Goal: Task Accomplishment & Management: Use online tool/utility

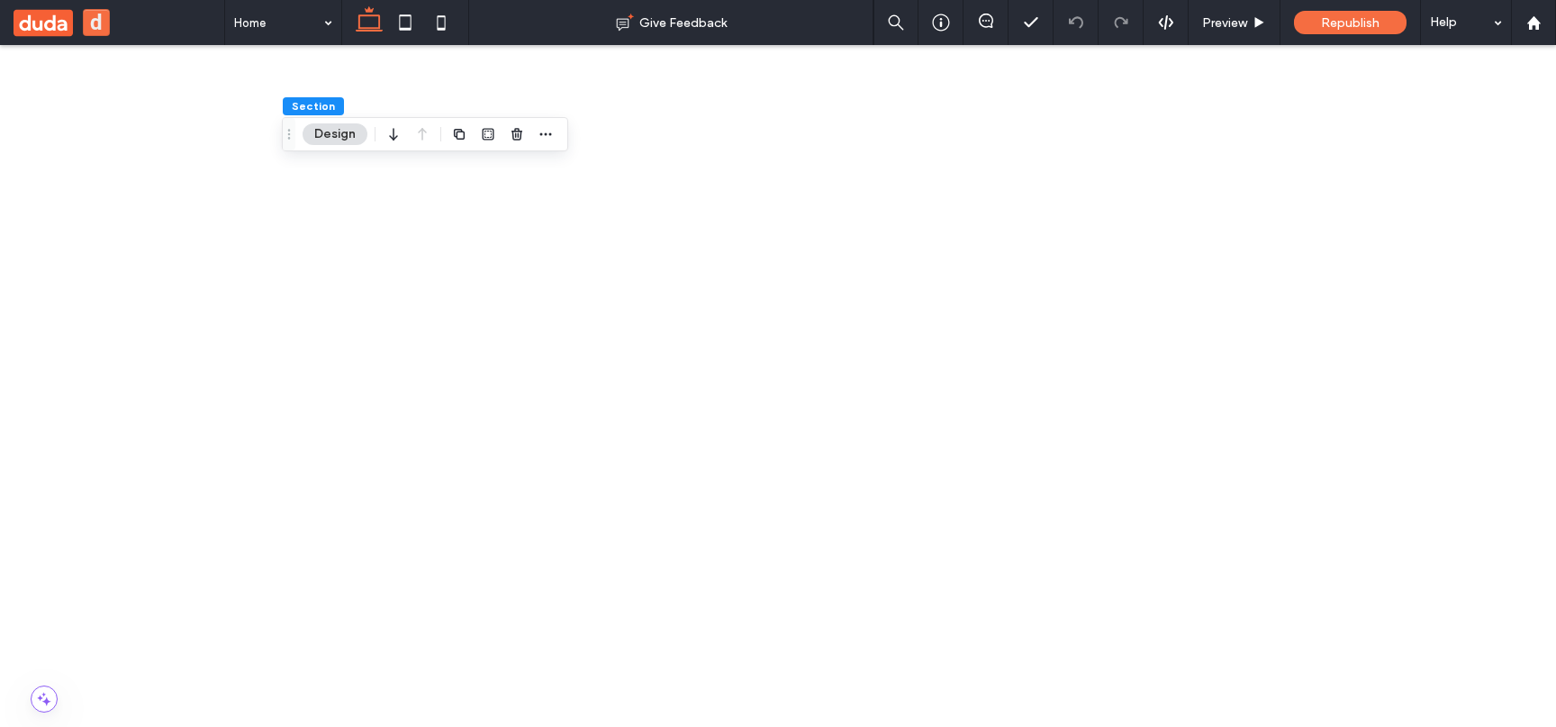
scroll to position [492, 0]
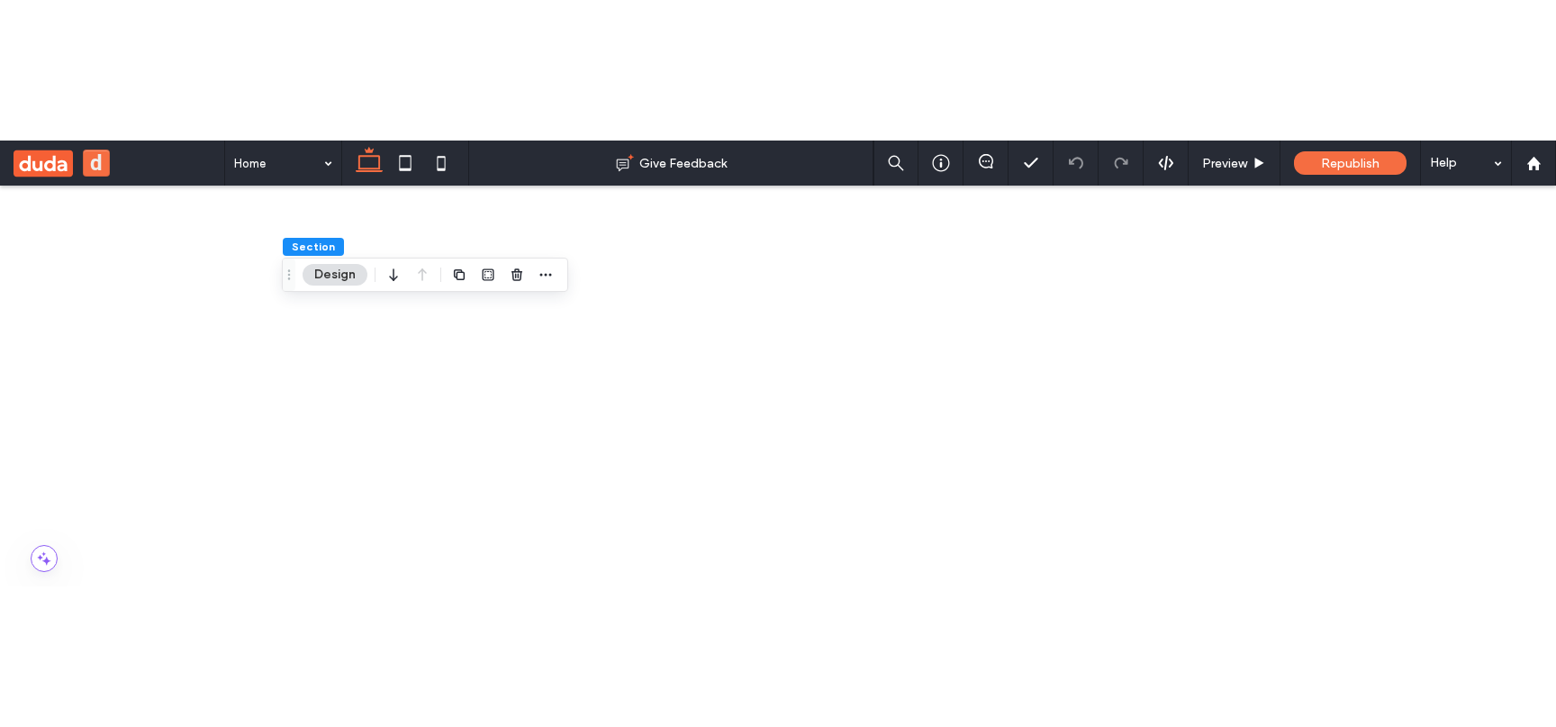
scroll to position [626, 0]
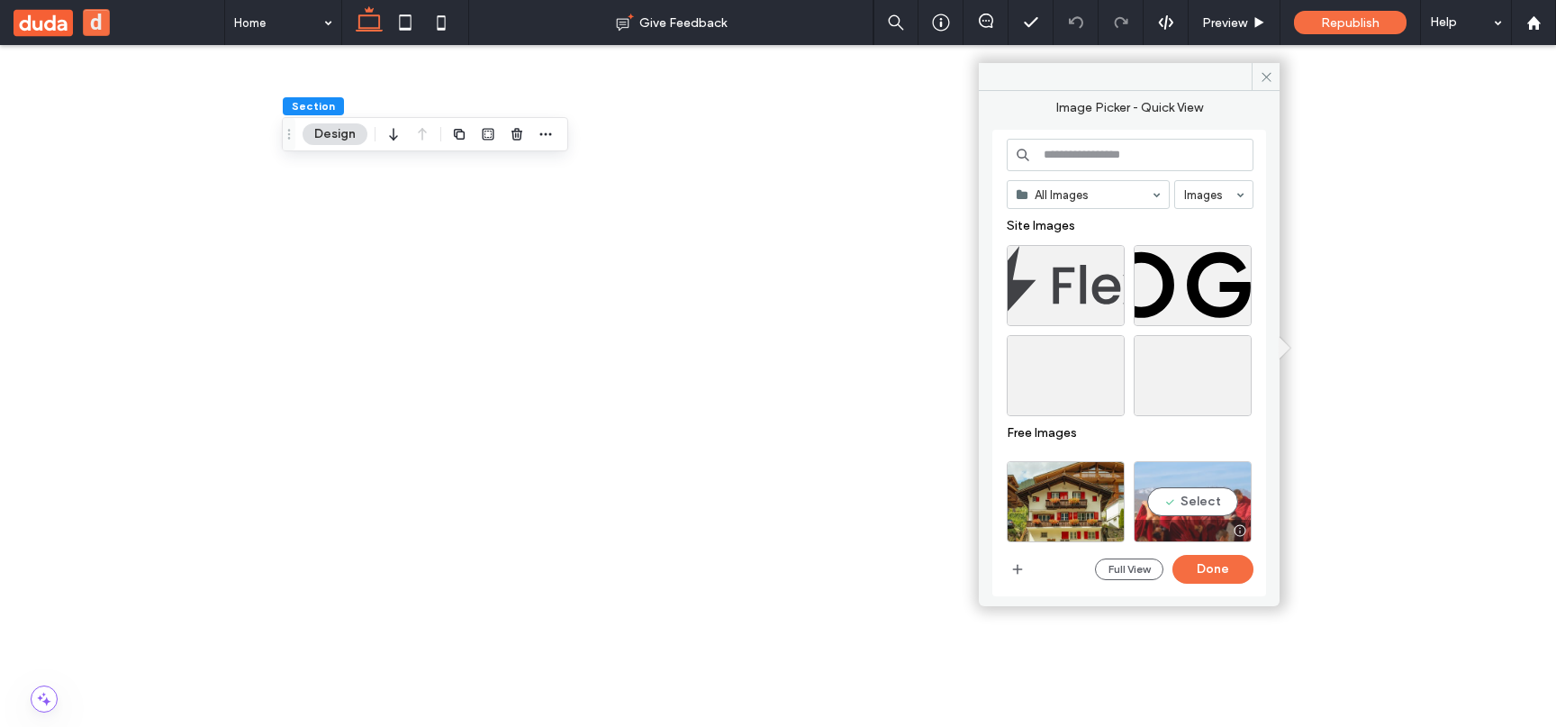
click at [1165, 502] on div "Select" at bounding box center [1192, 501] width 118 height 81
click at [1214, 575] on button "Done" at bounding box center [1212, 569] width 81 height 29
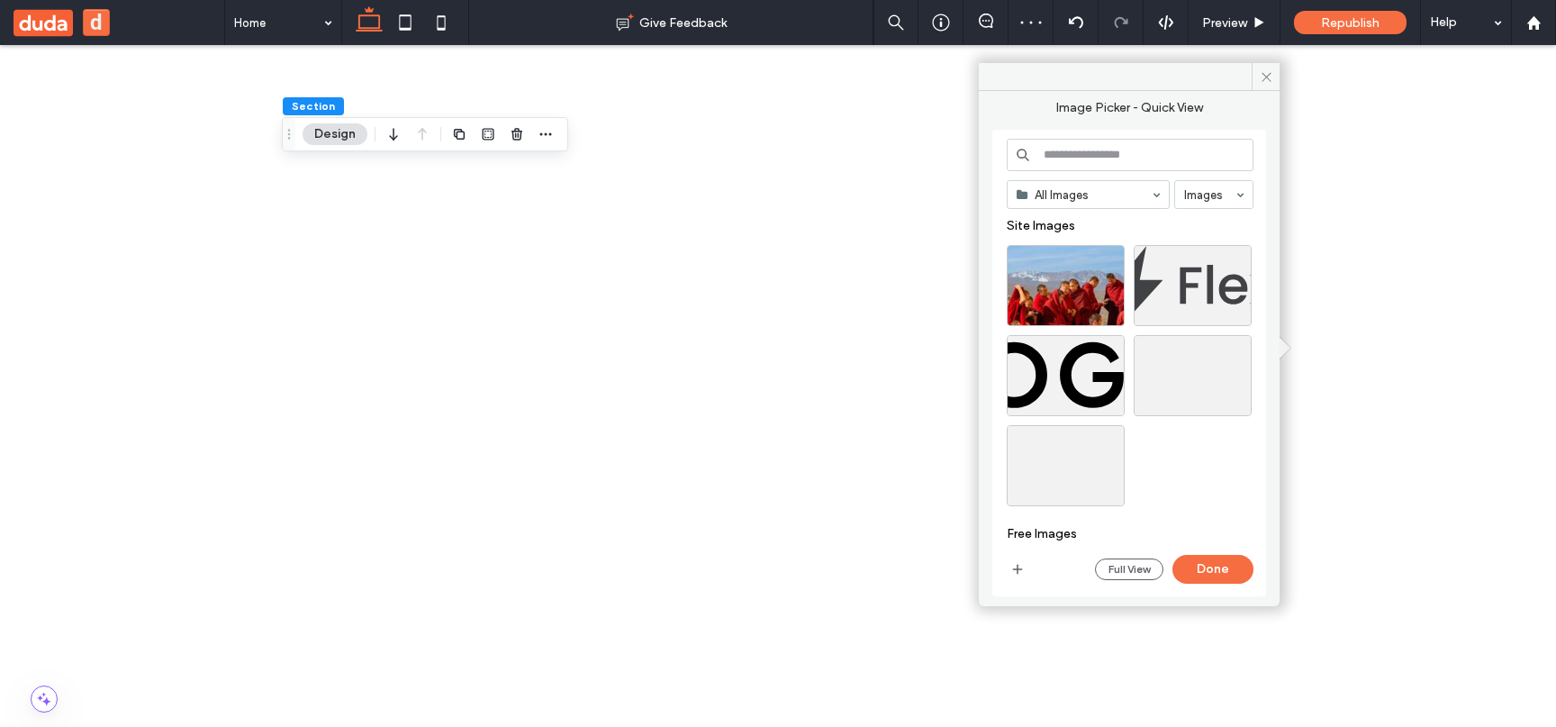
click at [1052, 274] on div "Select" at bounding box center [1065, 285] width 118 height 81
click at [1104, 287] on div at bounding box center [1065, 285] width 118 height 81
click at [1136, 286] on div "Select" at bounding box center [1192, 285] width 118 height 81
click at [1083, 286] on div "Select" at bounding box center [1065, 285] width 118 height 81
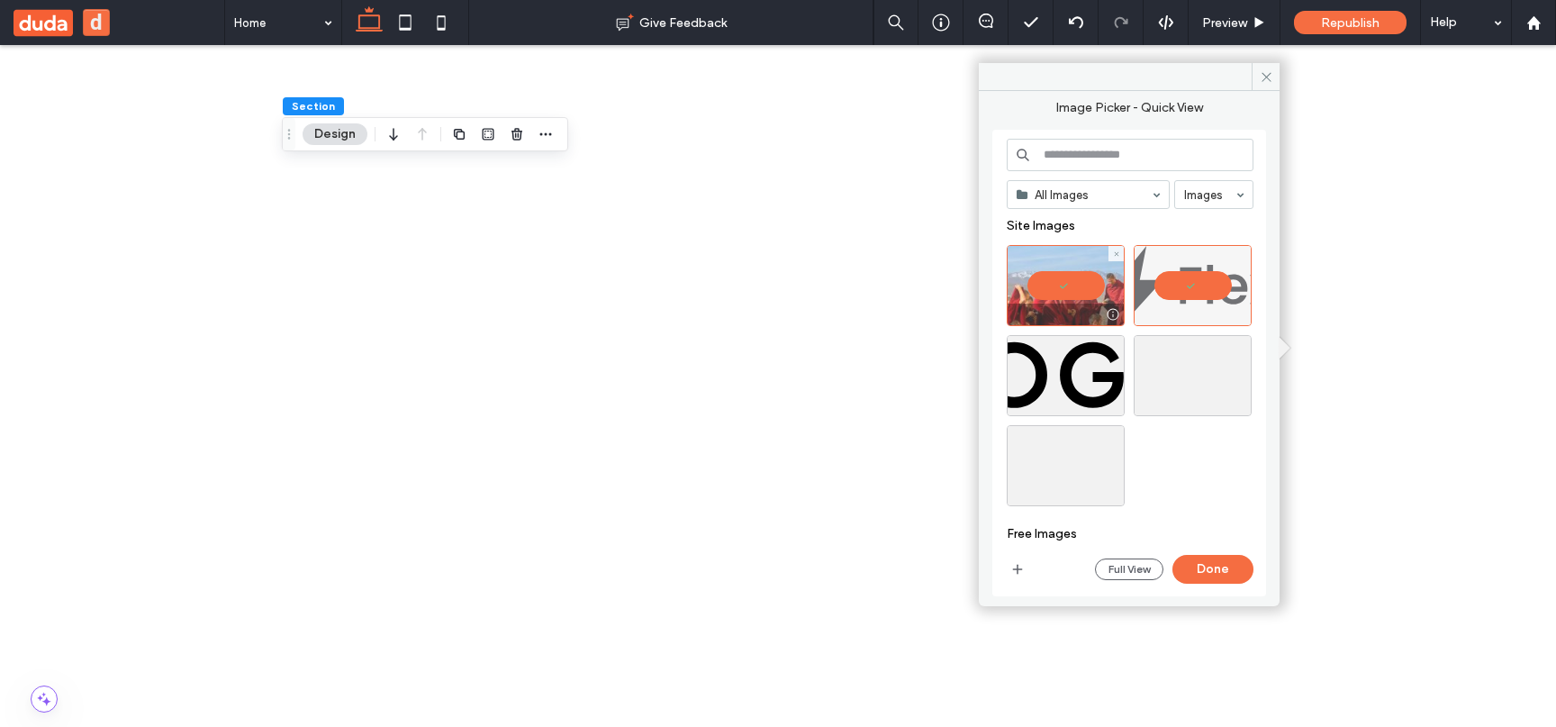
click at [1091, 297] on div at bounding box center [1065, 285] width 118 height 81
click at [1191, 295] on div at bounding box center [1192, 285] width 118 height 81
click at [1106, 295] on div "Select" at bounding box center [1065, 285] width 118 height 81
click at [1196, 561] on button "Done" at bounding box center [1212, 569] width 81 height 29
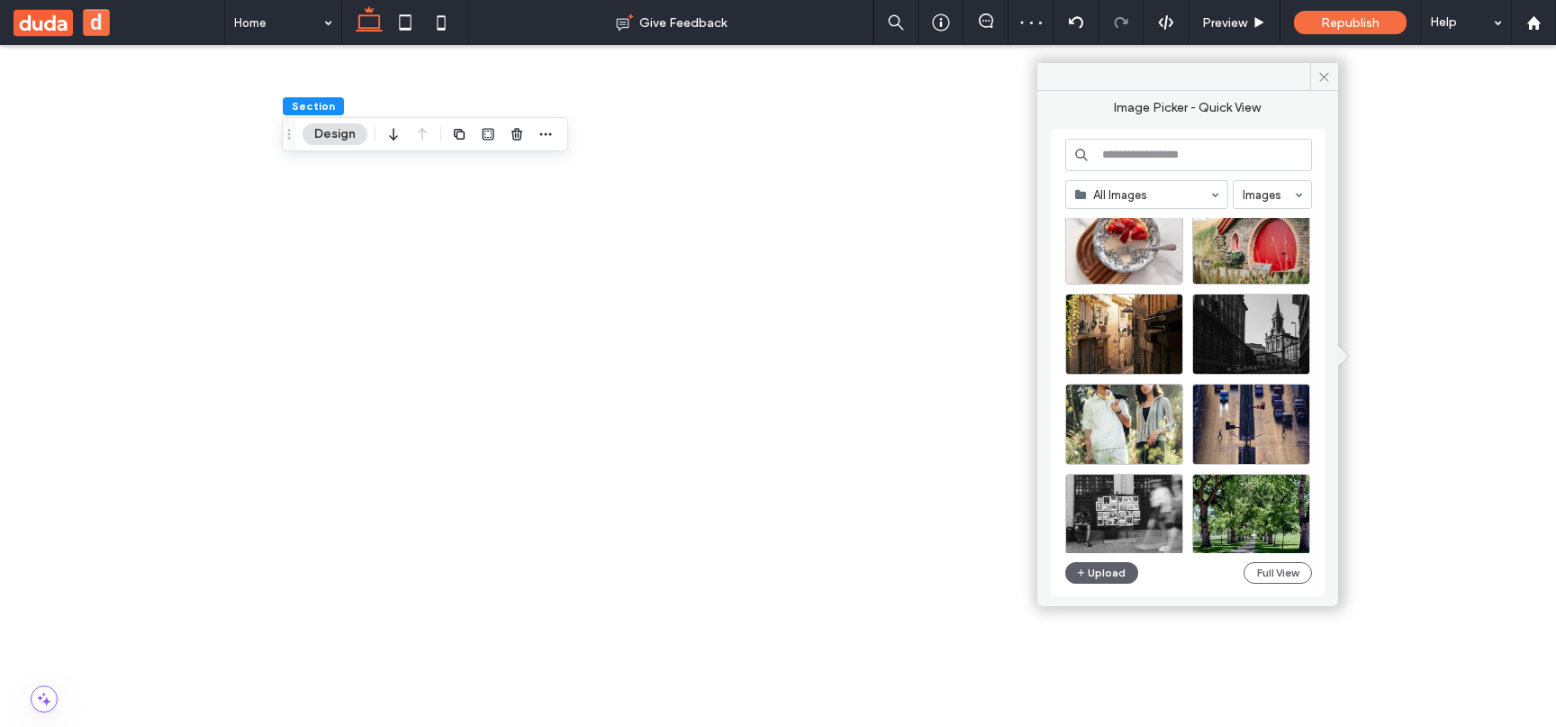
scroll to position [501, 0]
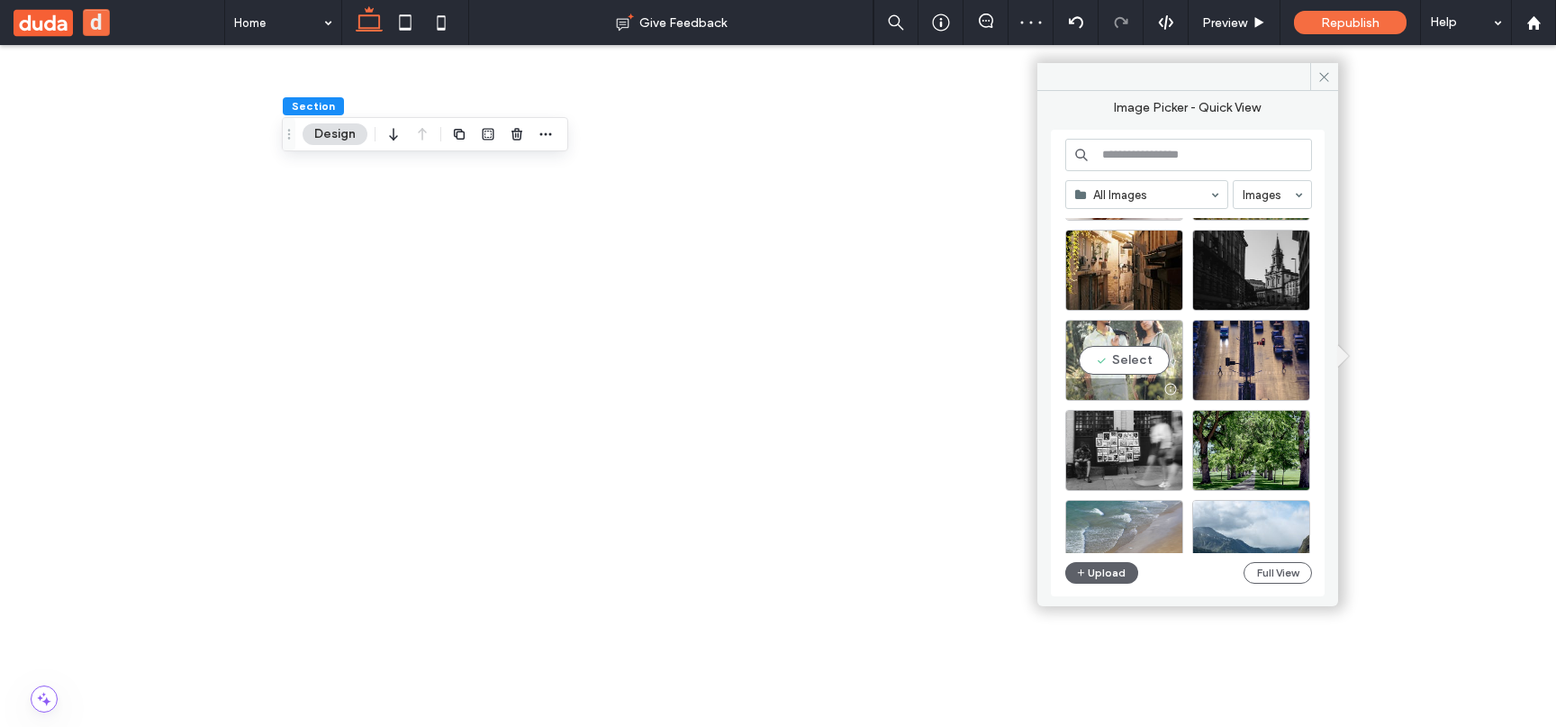
click at [1136, 345] on div "Select" at bounding box center [1124, 360] width 118 height 81
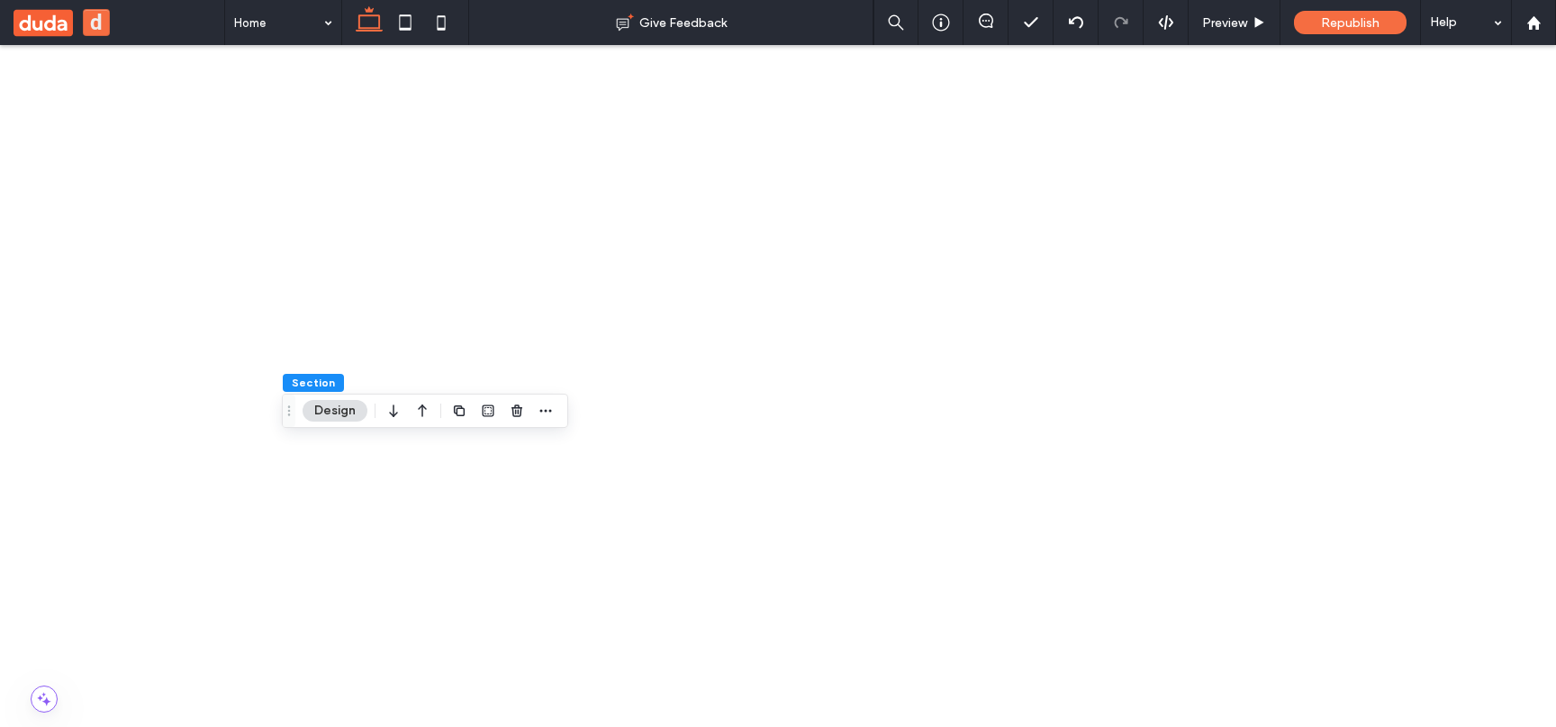
scroll to position [281, 0]
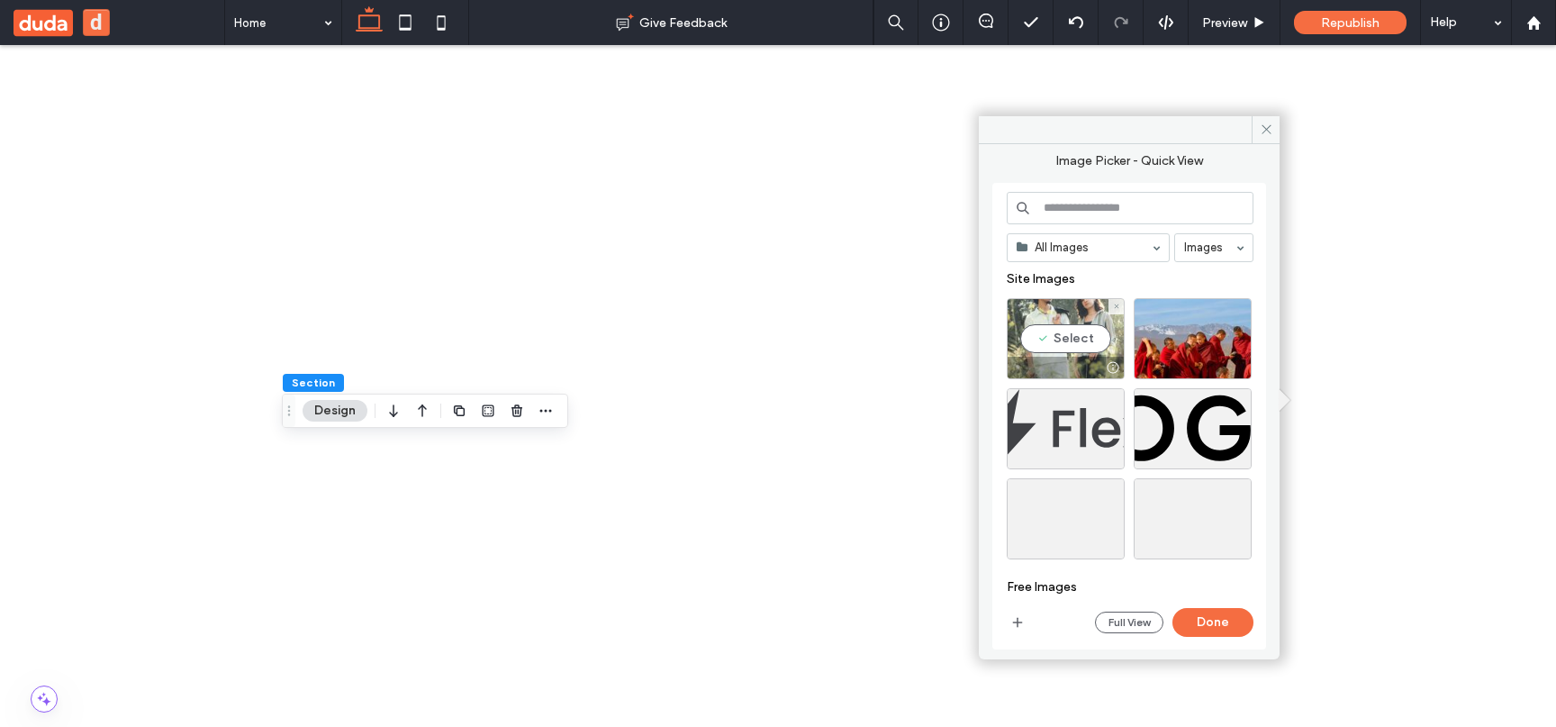
click at [1058, 322] on div "Select" at bounding box center [1065, 338] width 118 height 81
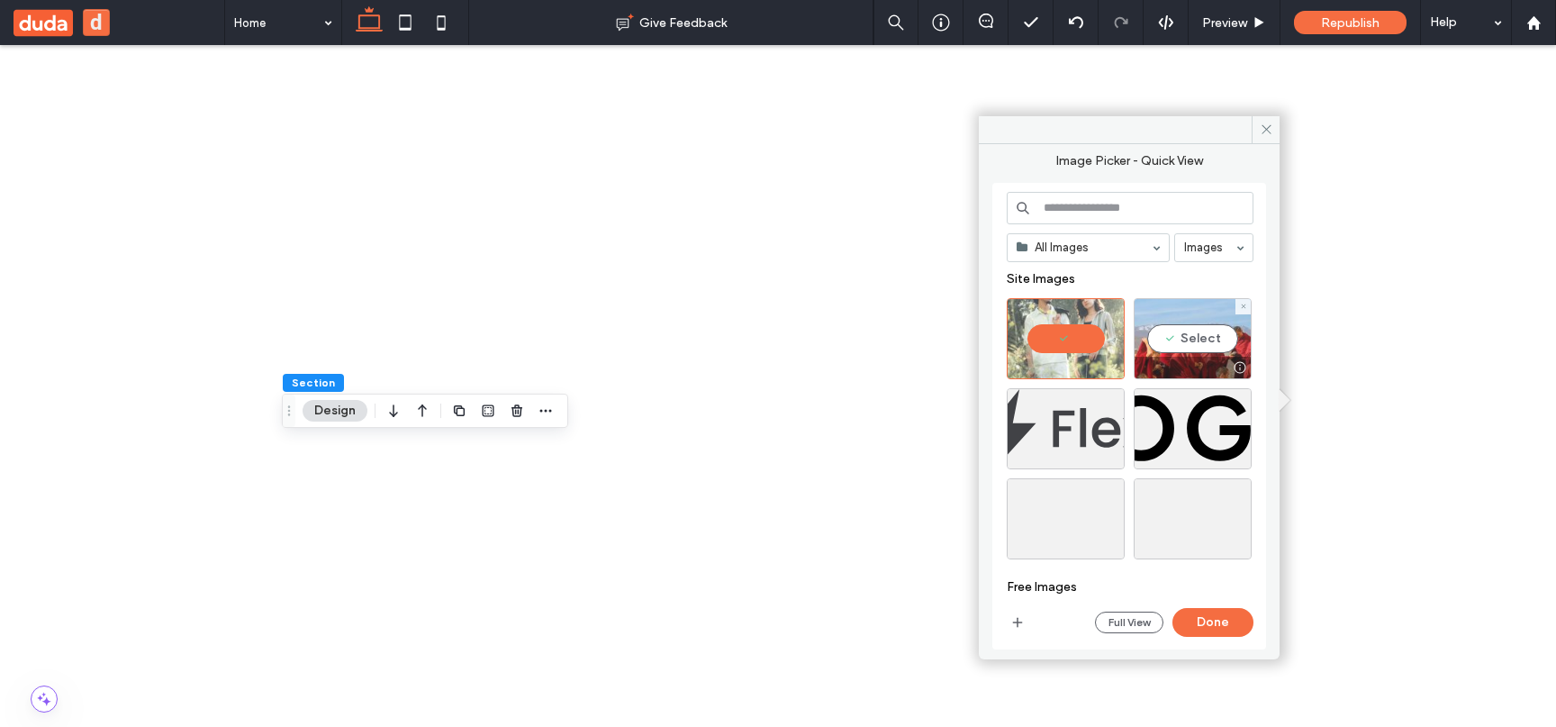
click at [1151, 337] on div "Select" at bounding box center [1192, 338] width 118 height 81
click at [1089, 439] on div "Select" at bounding box center [1065, 428] width 118 height 81
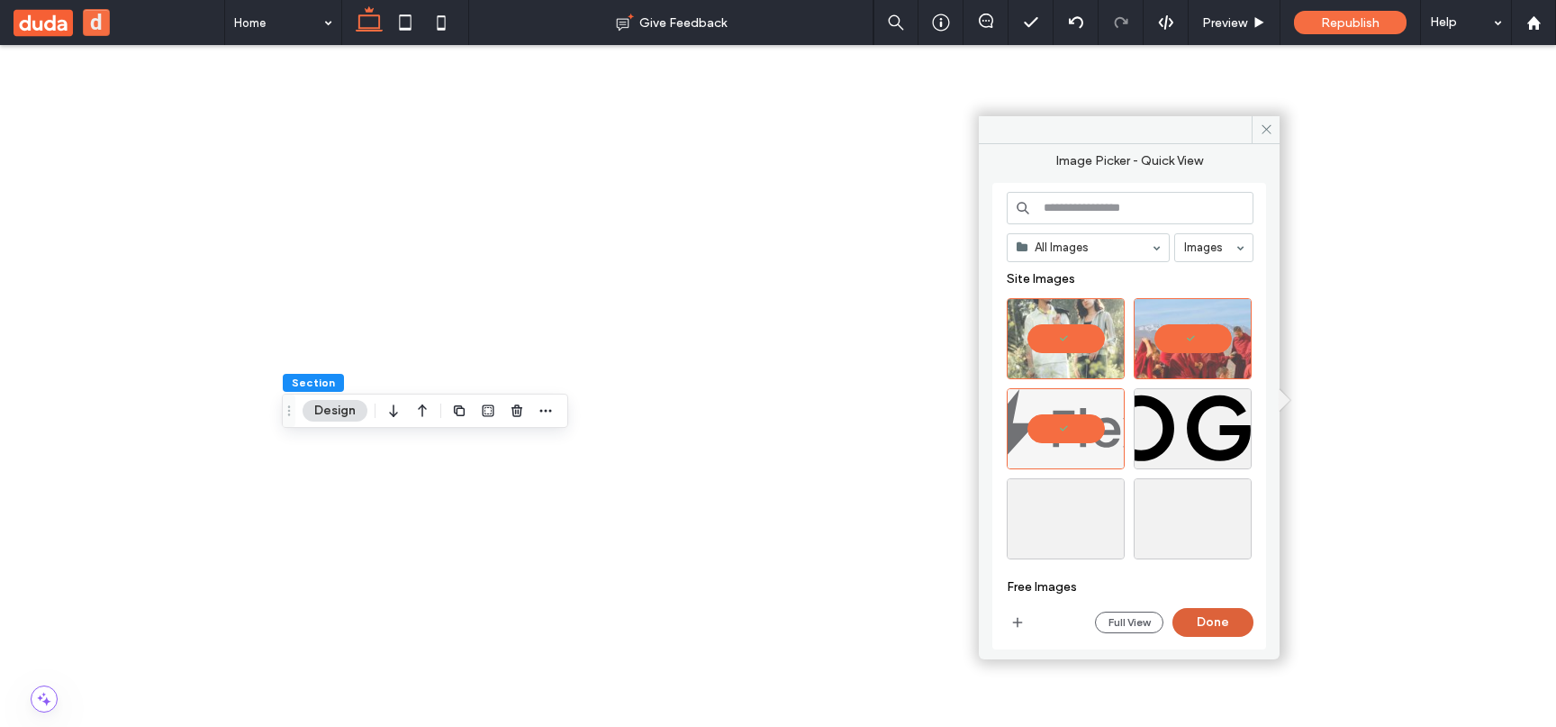
click at [1214, 634] on button "Done" at bounding box center [1212, 622] width 81 height 29
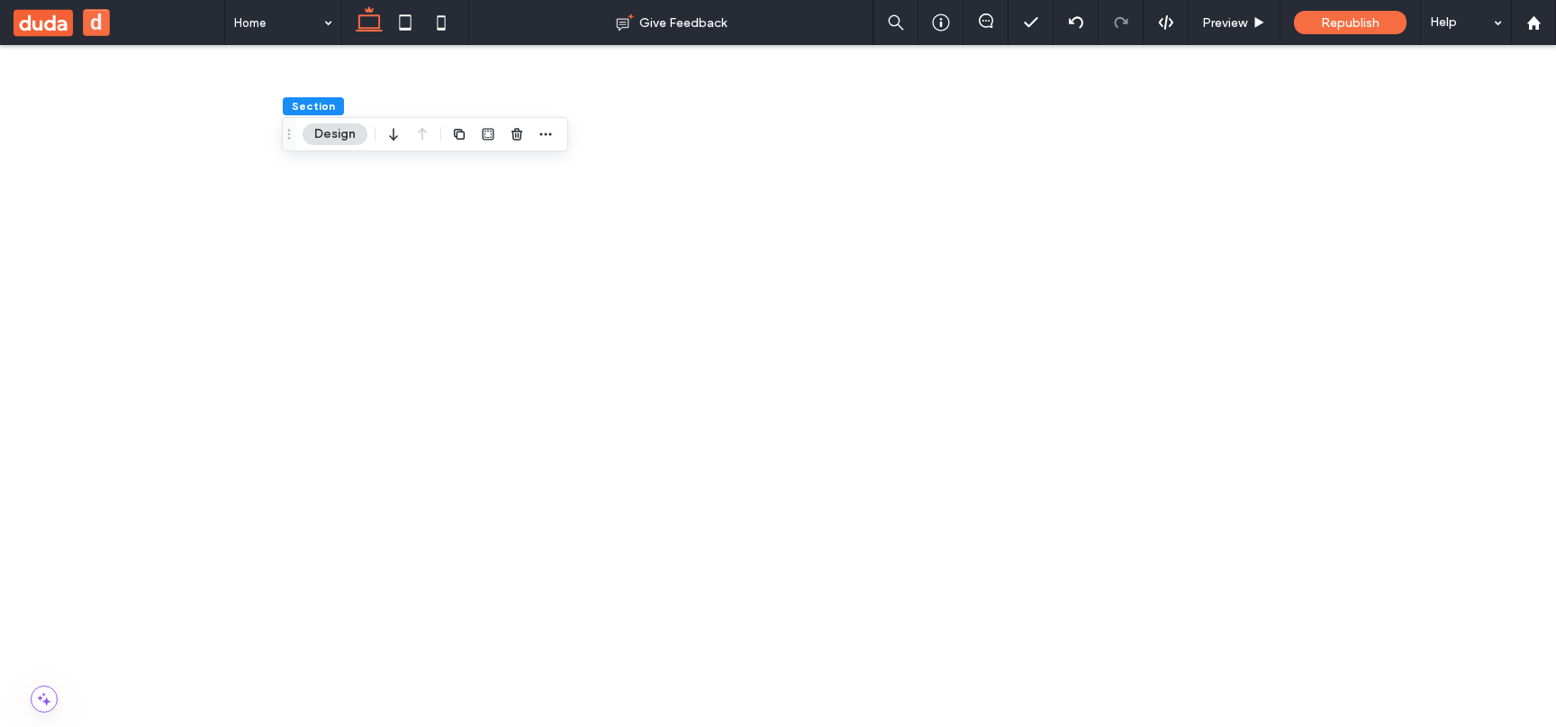
scroll to position [169, 0]
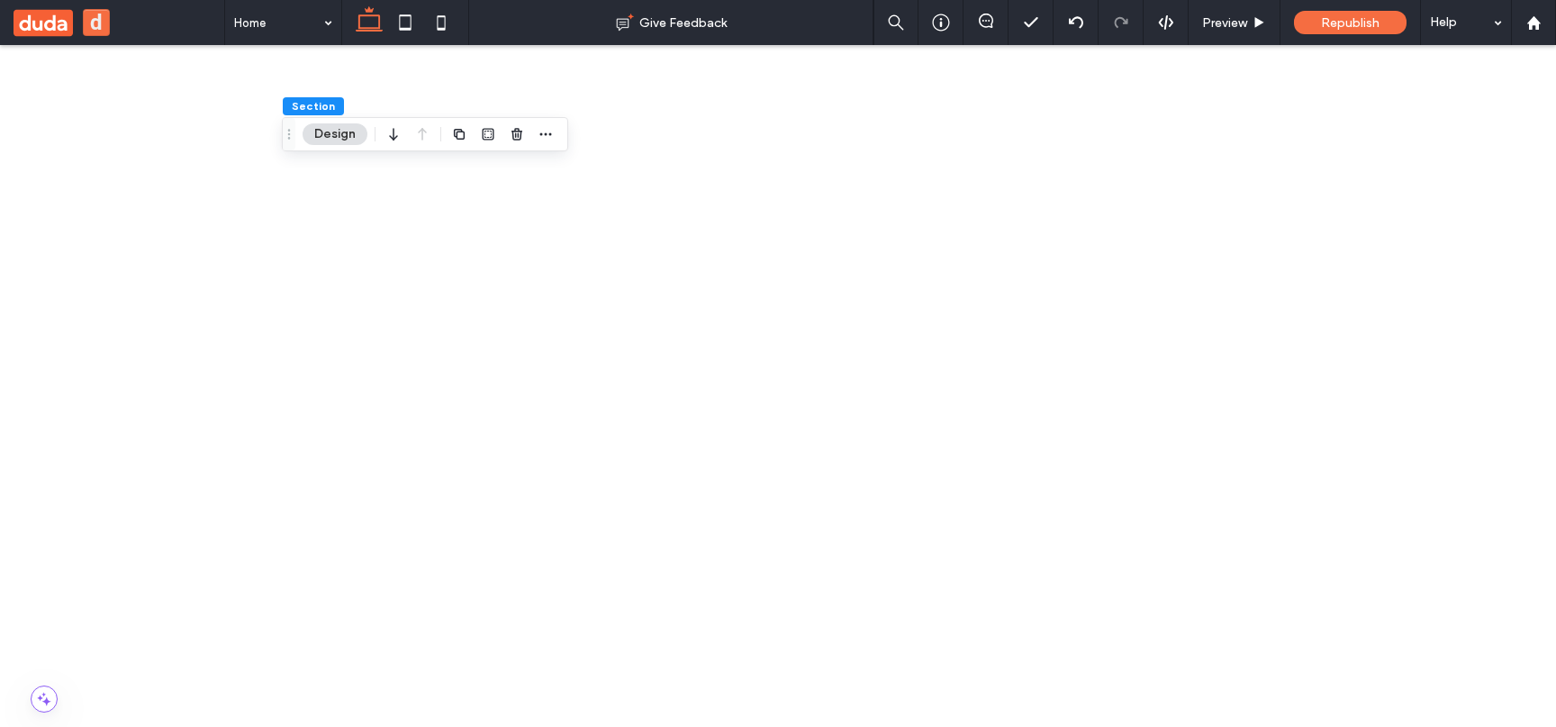
type input "*****"
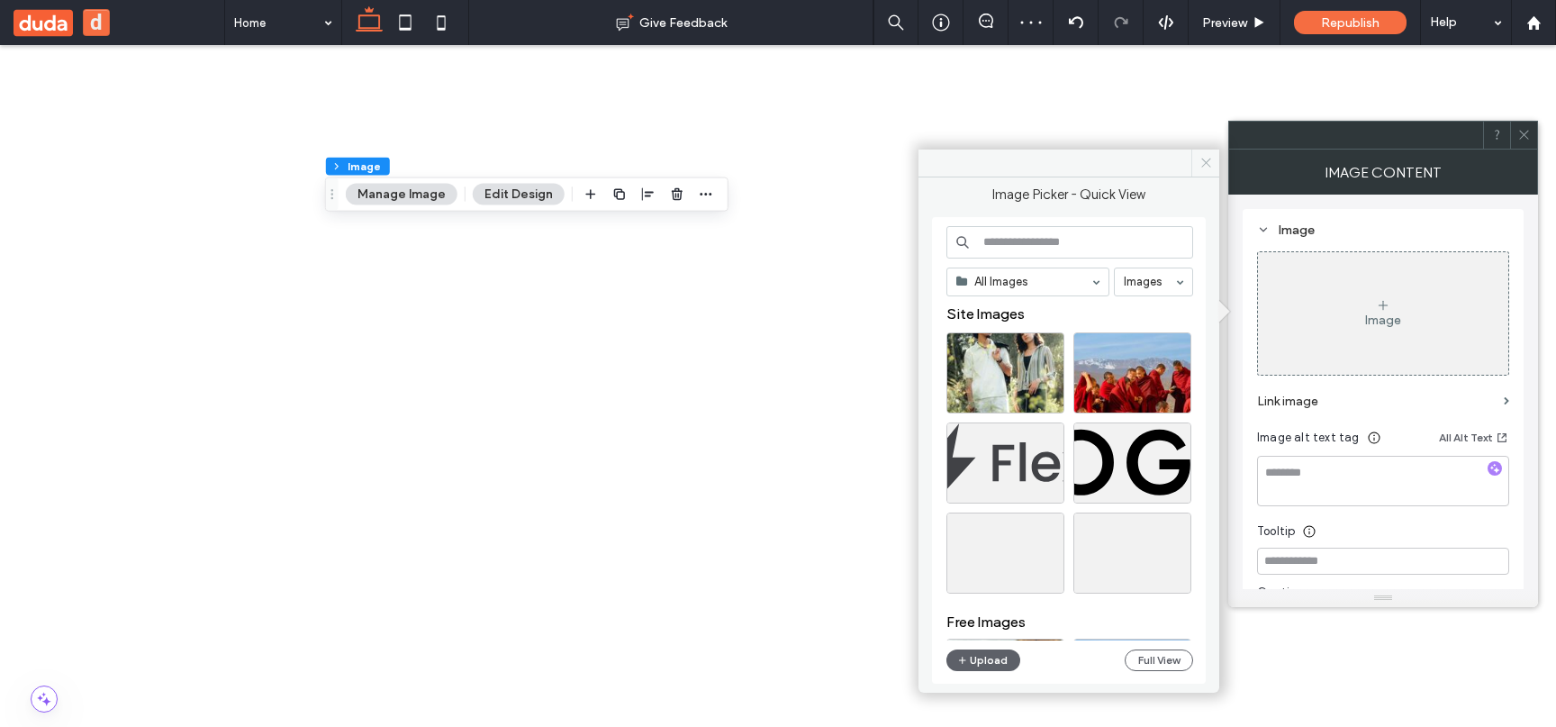
click at [1193, 168] on span at bounding box center [1205, 162] width 28 height 27
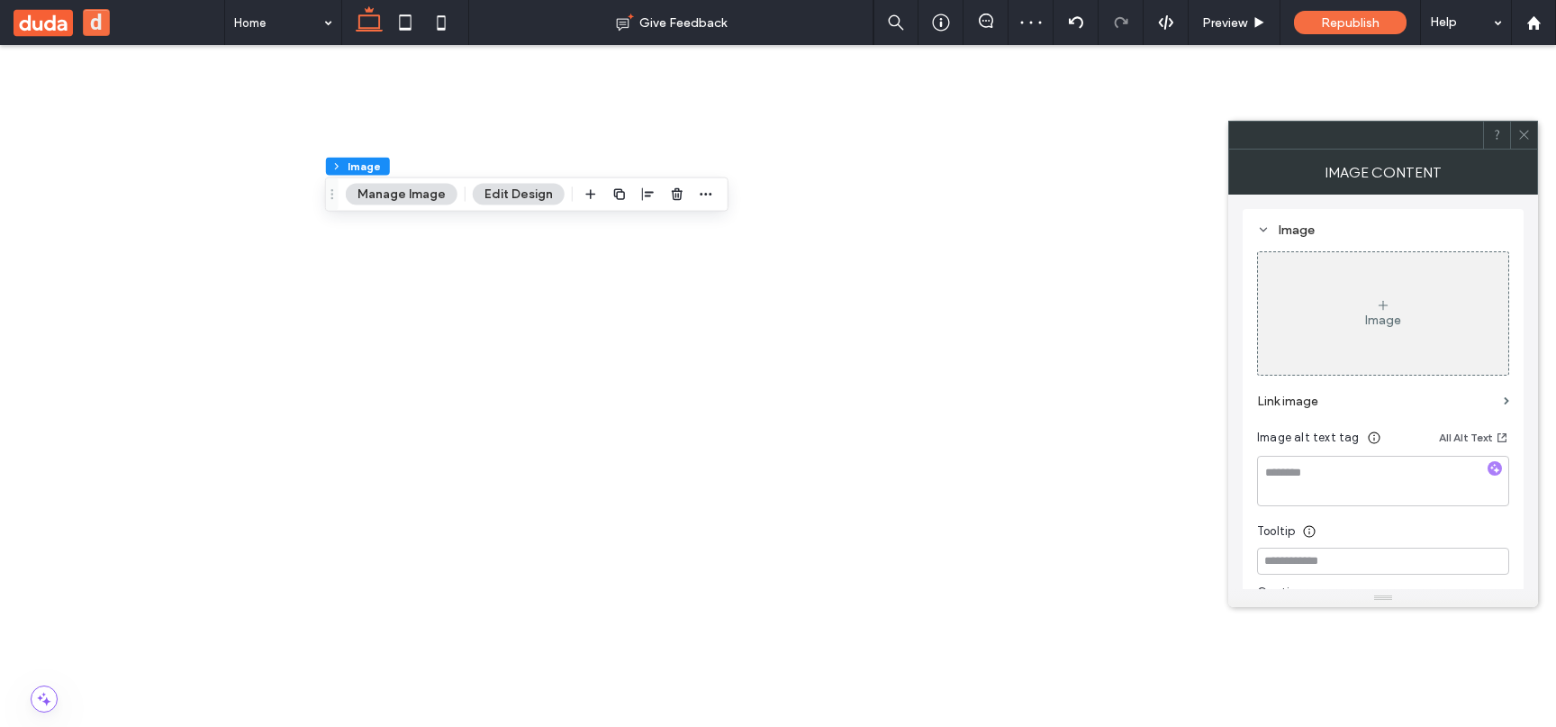
click at [1516, 134] on div at bounding box center [1523, 135] width 27 height 27
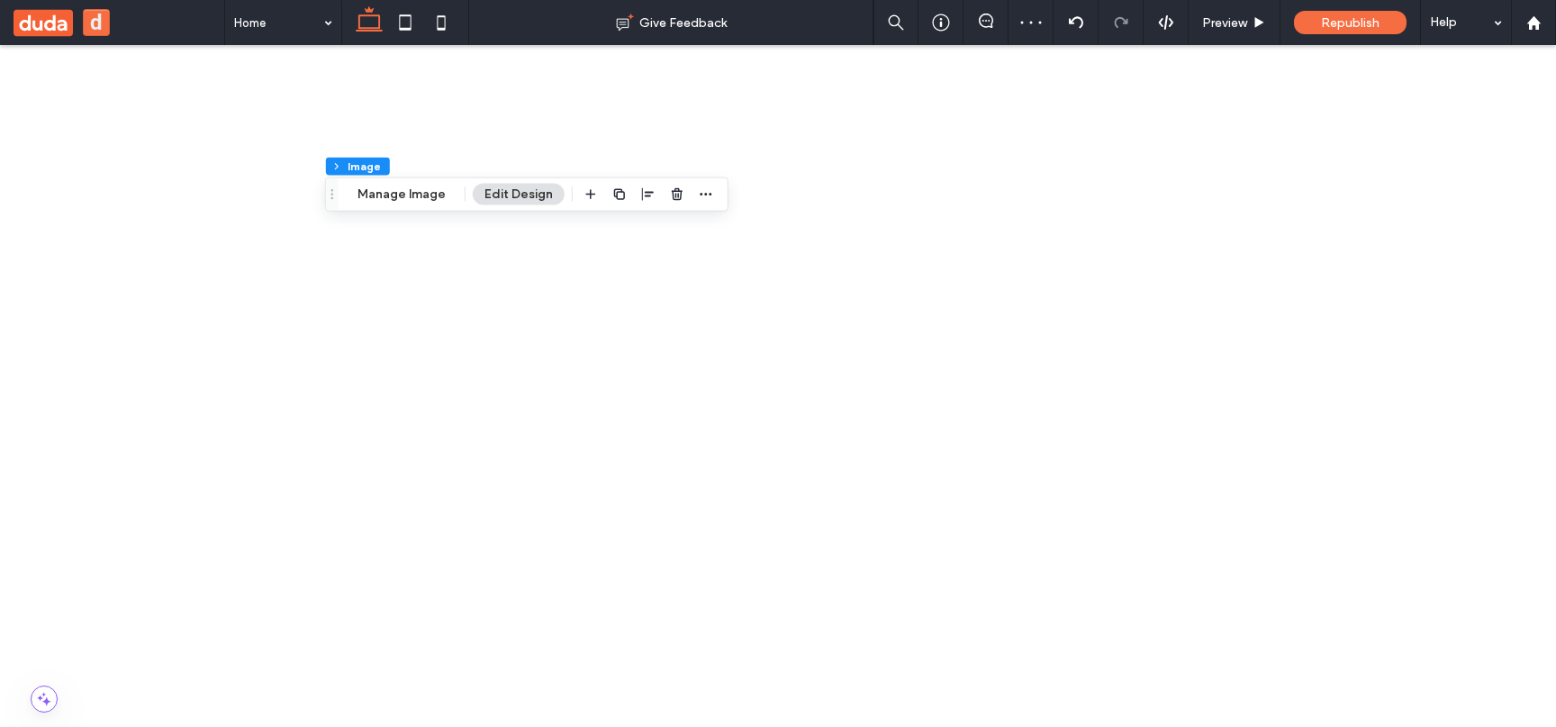
scroll to position [96, 0]
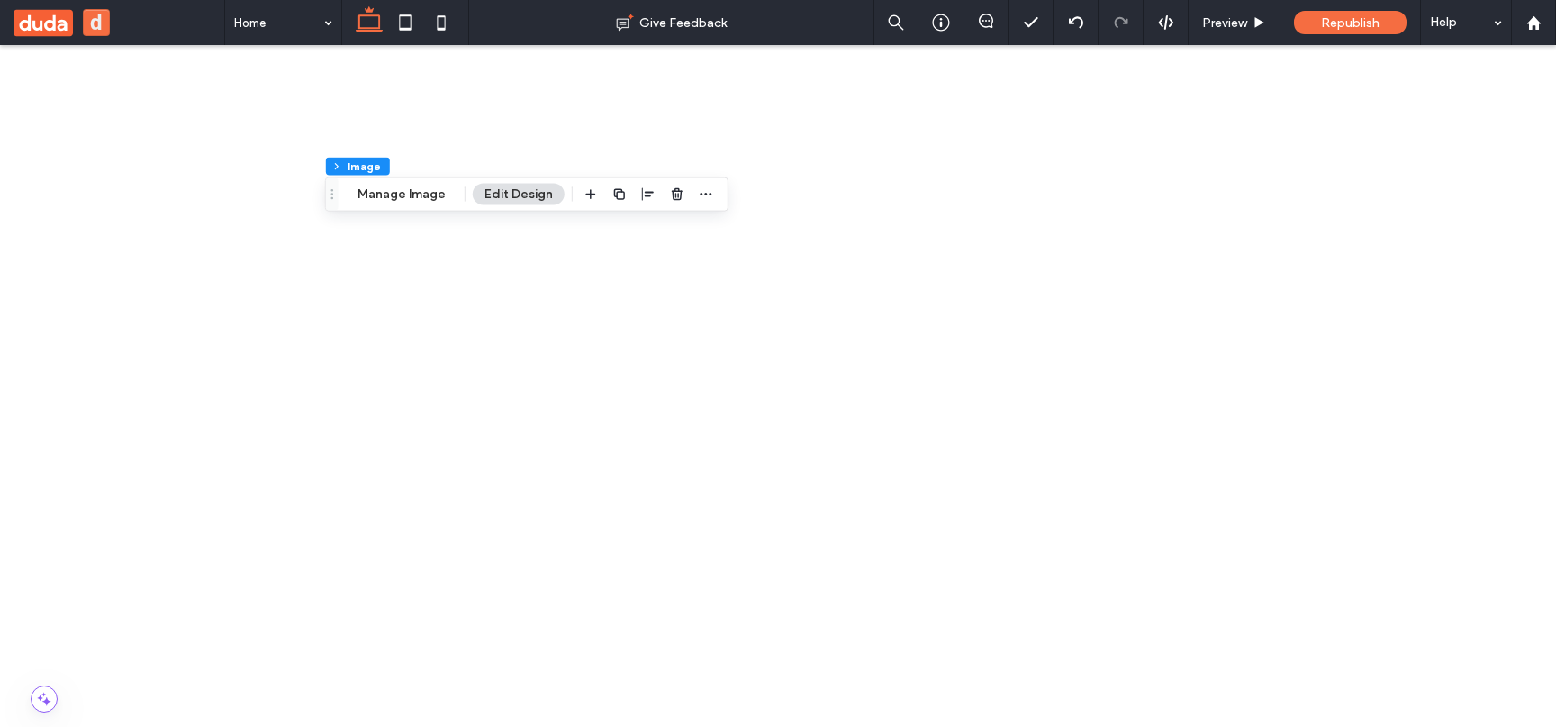
click at [677, 194] on use "button" at bounding box center [677, 194] width 11 height 12
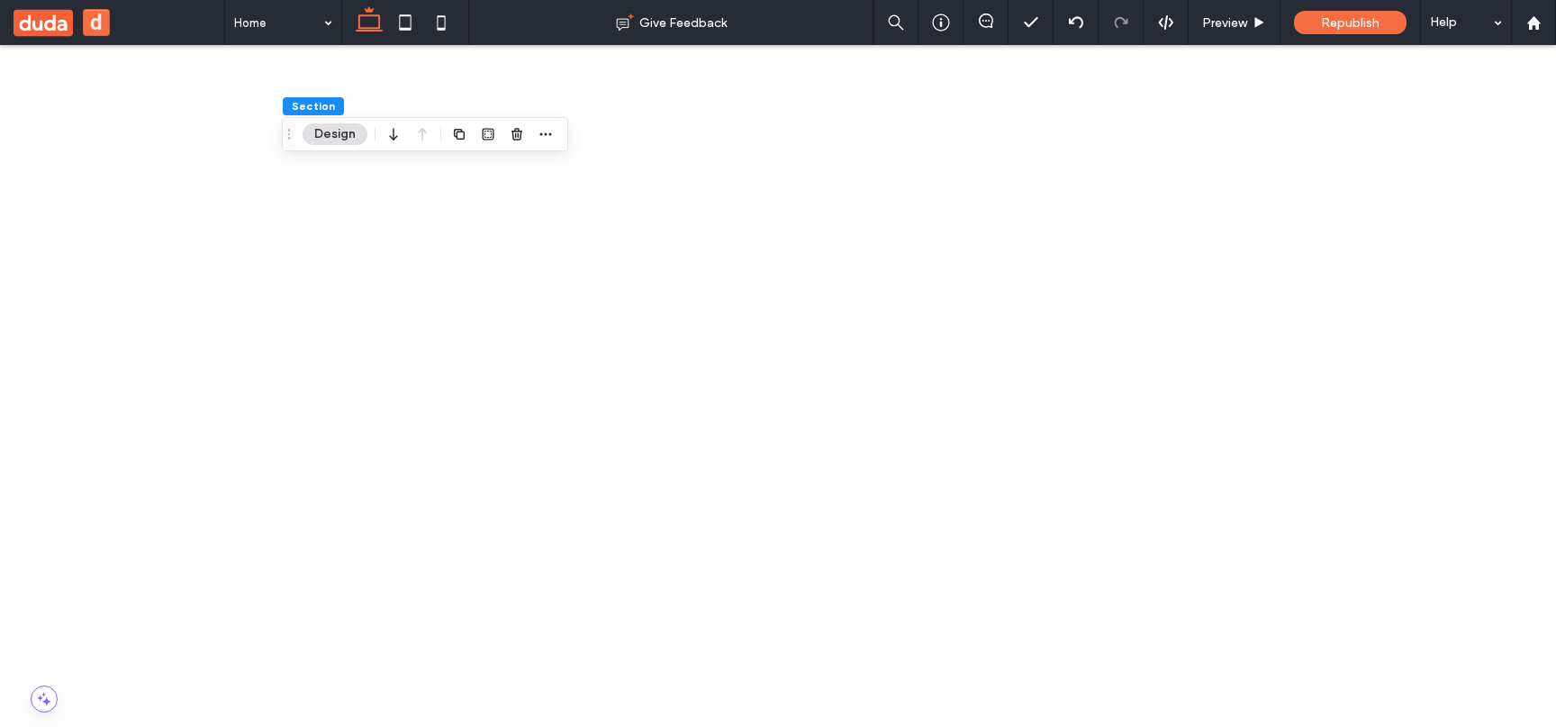
scroll to position [190, 0]
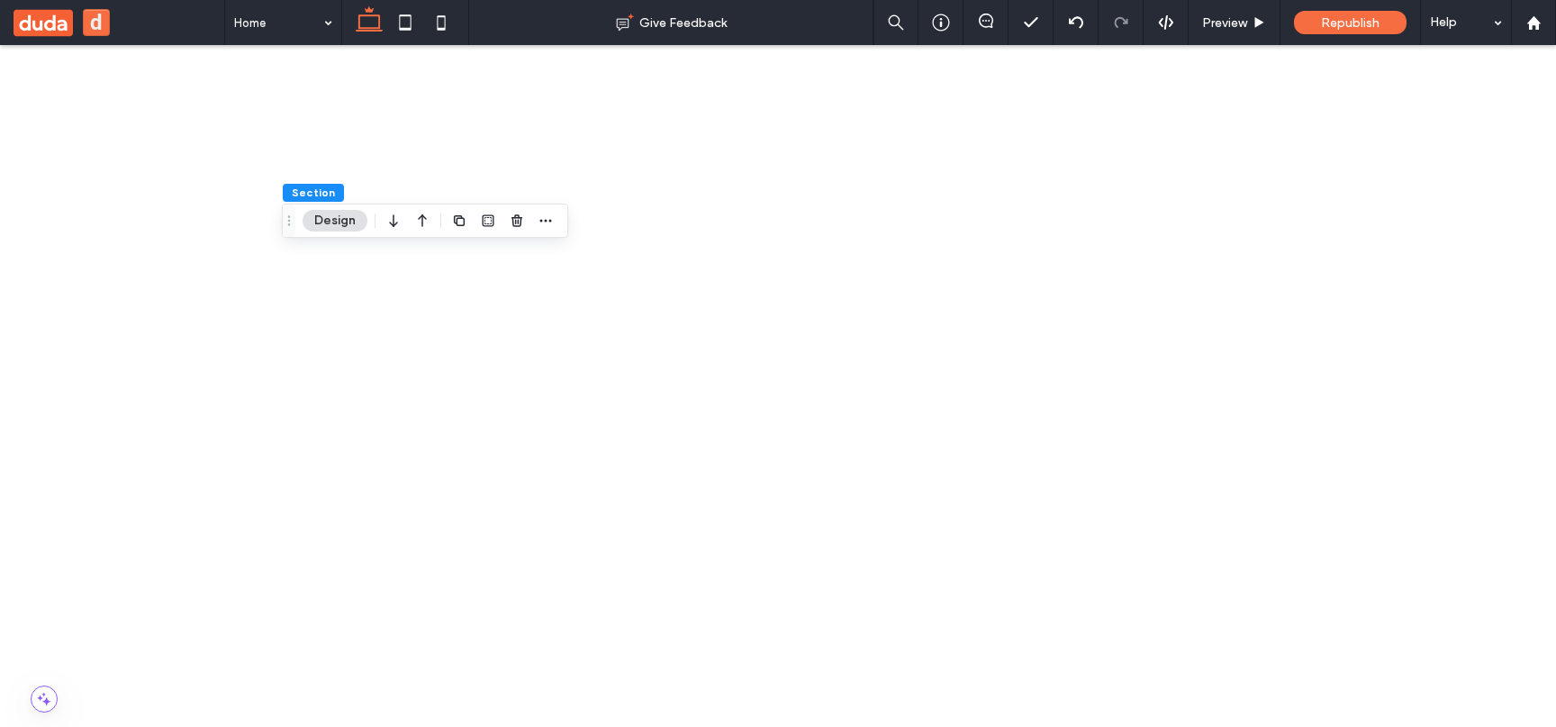
scroll to position [356, 0]
